Goal: Transaction & Acquisition: Purchase product/service

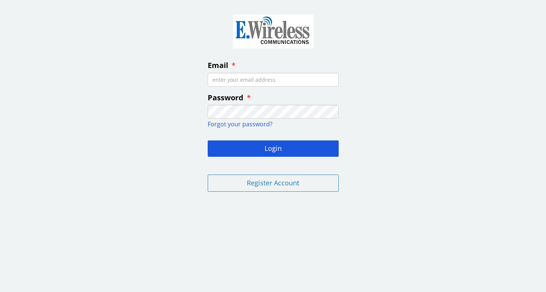
click at [243, 87] on fieldset "Email Password Forgot your password? Login Register Account" at bounding box center [273, 102] width 143 height 192
click at [243, 83] on input "Email" at bounding box center [273, 80] width 131 height 14
type input "[EMAIL_ADDRESS][DOMAIN_NAME]"
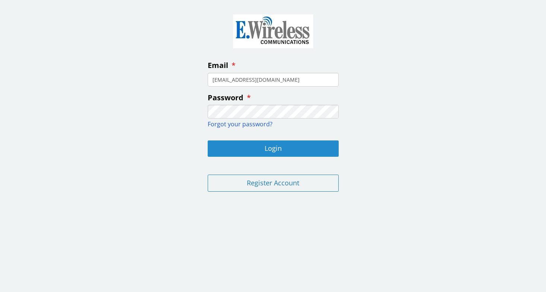
click at [275, 144] on button "Login" at bounding box center [273, 149] width 131 height 16
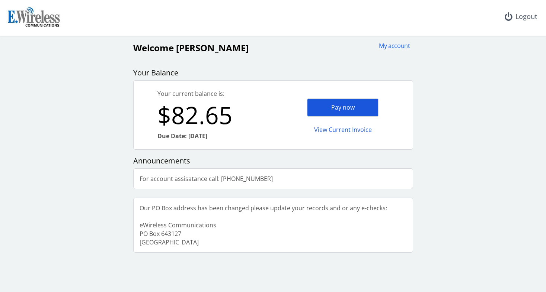
click at [342, 109] on div "Pay now" at bounding box center [342, 108] width 71 height 18
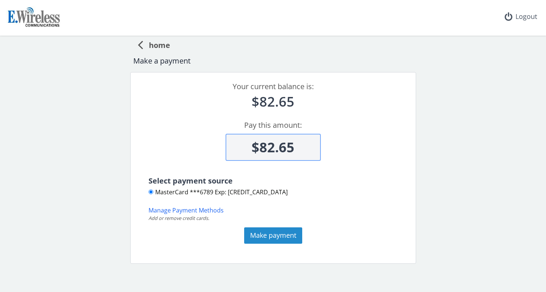
click at [263, 229] on button "Make payment" at bounding box center [273, 236] width 58 height 16
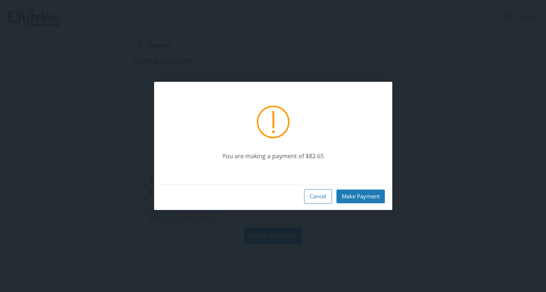
click at [350, 188] on div "Cancel Make Payment" at bounding box center [273, 197] width 238 height 26
click at [350, 192] on button "Make Payment" at bounding box center [360, 197] width 48 height 14
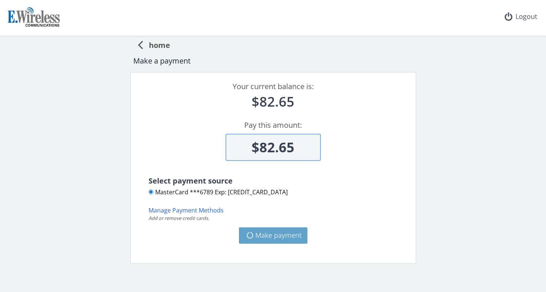
type input "$0"
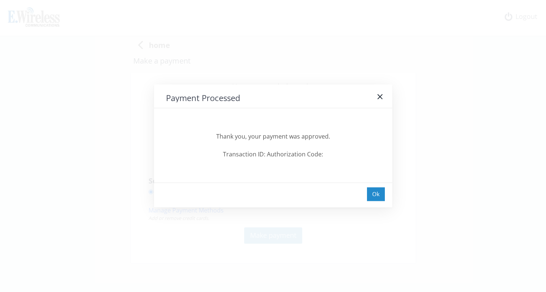
click at [379, 192] on div "Ok" at bounding box center [376, 194] width 18 height 14
